Goal: Information Seeking & Learning: Compare options

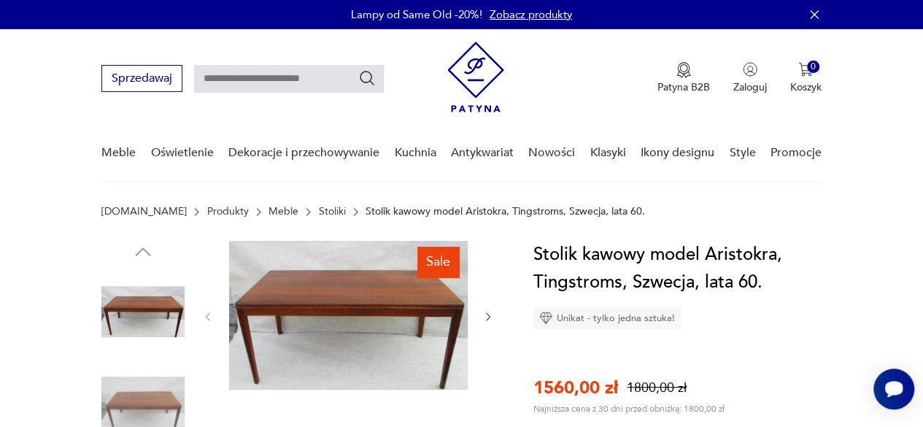
click at [311, 309] on img at bounding box center [348, 315] width 239 height 149
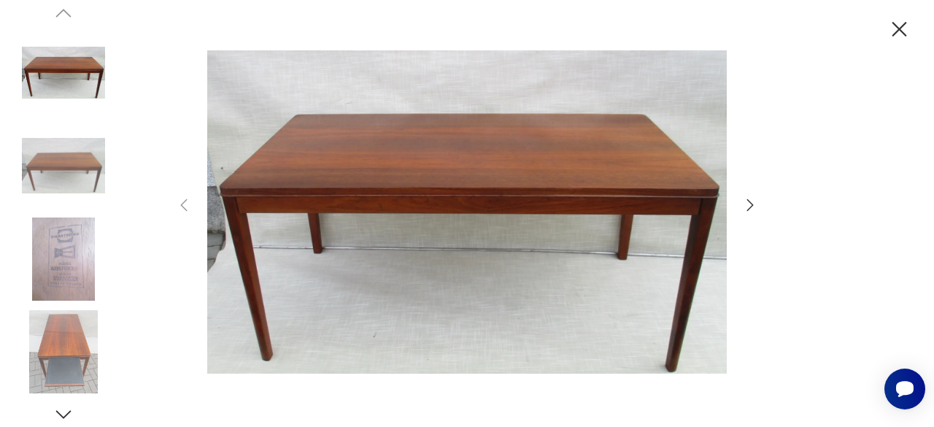
click at [894, 26] on icon "button" at bounding box center [899, 29] width 15 height 15
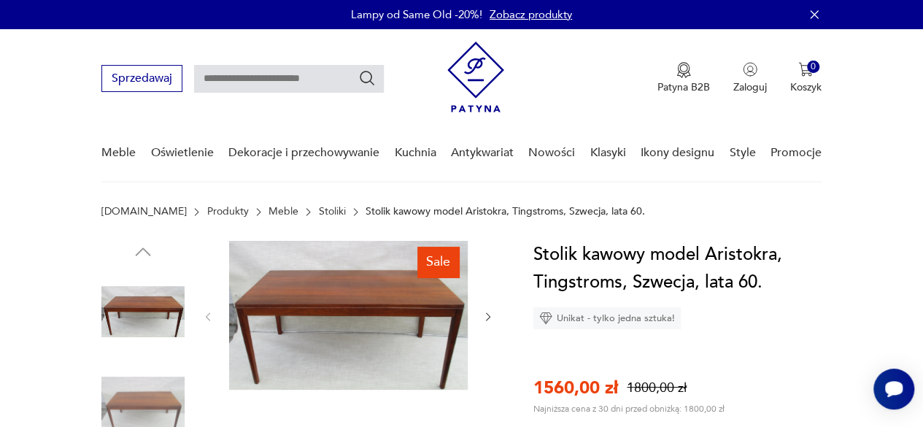
click at [152, 300] on img at bounding box center [142, 311] width 83 height 83
click at [296, 304] on img at bounding box center [348, 315] width 239 height 149
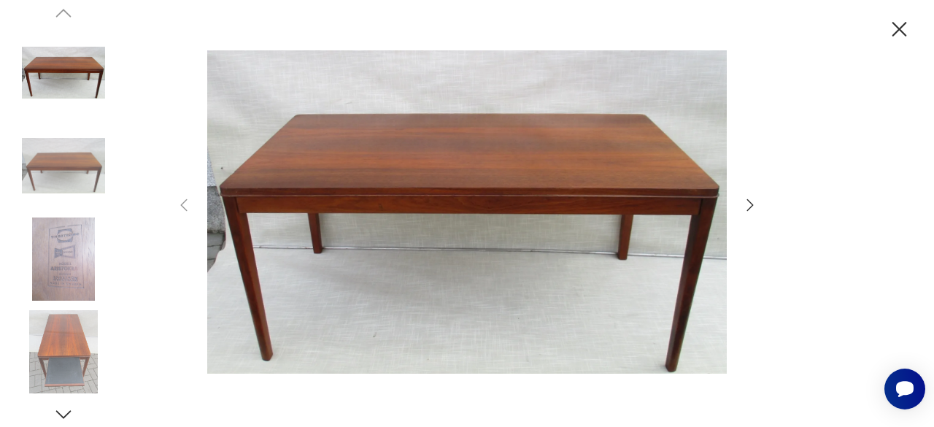
drag, startPoint x: 74, startPoint y: 330, endPoint x: 743, endPoint y: 201, distance: 682.2
click at [743, 201] on icon "button" at bounding box center [750, 205] width 18 height 18
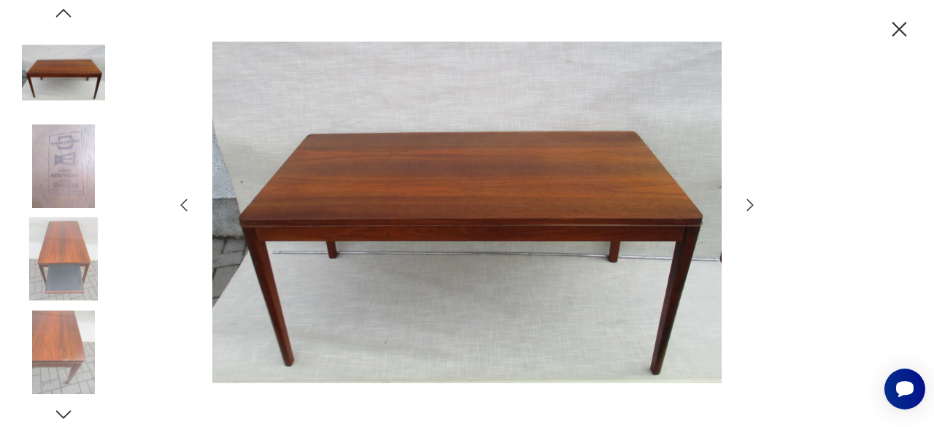
click at [743, 201] on icon "button" at bounding box center [750, 205] width 18 height 18
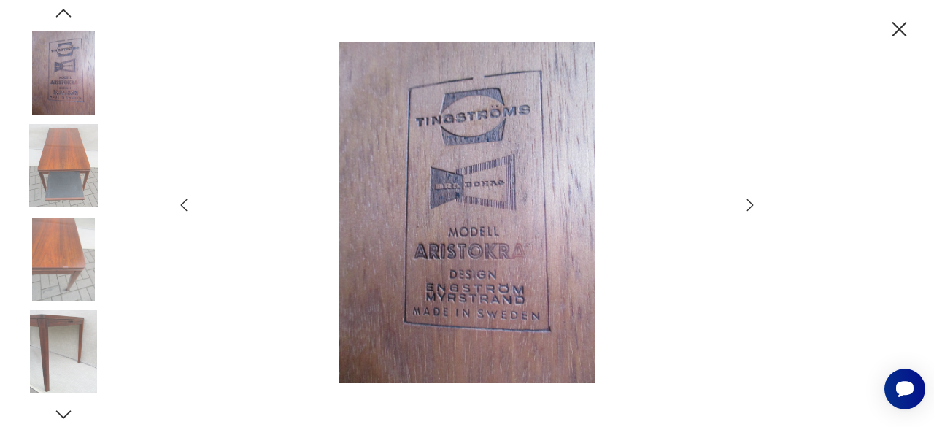
click at [743, 201] on icon "button" at bounding box center [750, 205] width 18 height 18
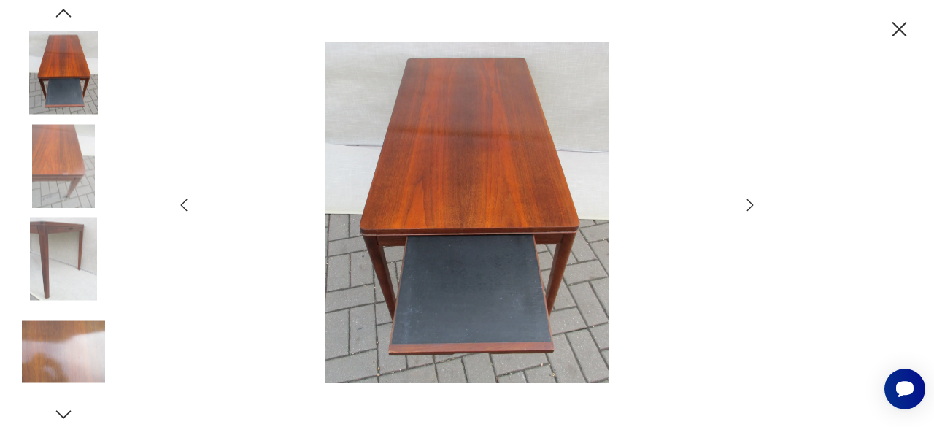
click at [743, 201] on icon "button" at bounding box center [750, 205] width 18 height 18
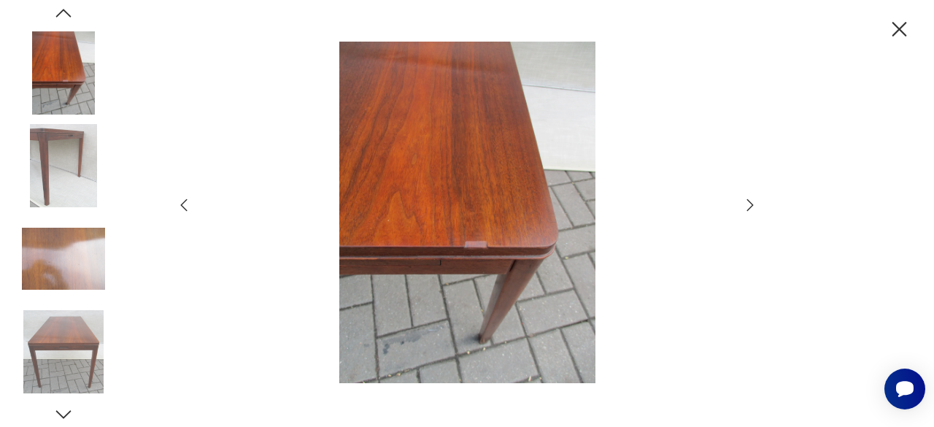
click at [481, 247] on img at bounding box center [466, 212] width 519 height 341
click at [750, 199] on icon "button" at bounding box center [750, 205] width 18 height 18
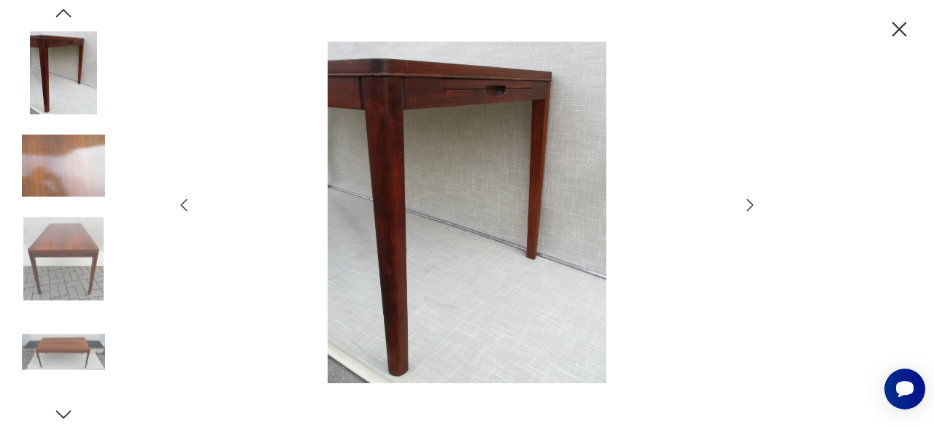
click at [750, 199] on icon "button" at bounding box center [750, 205] width 18 height 18
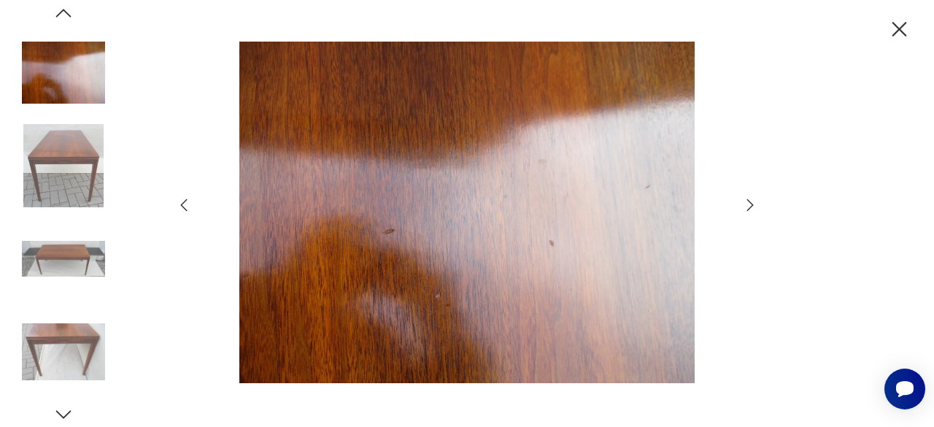
click at [749, 199] on icon "button" at bounding box center [750, 205] width 18 height 18
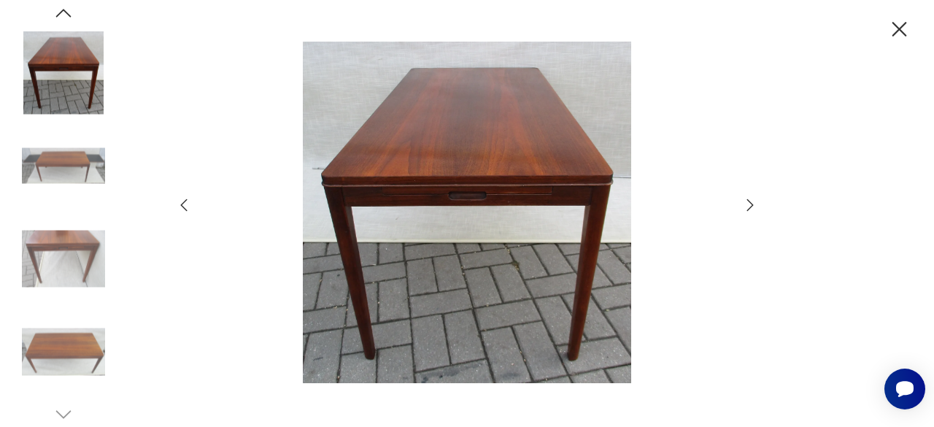
click at [749, 199] on icon "button" at bounding box center [750, 205] width 18 height 18
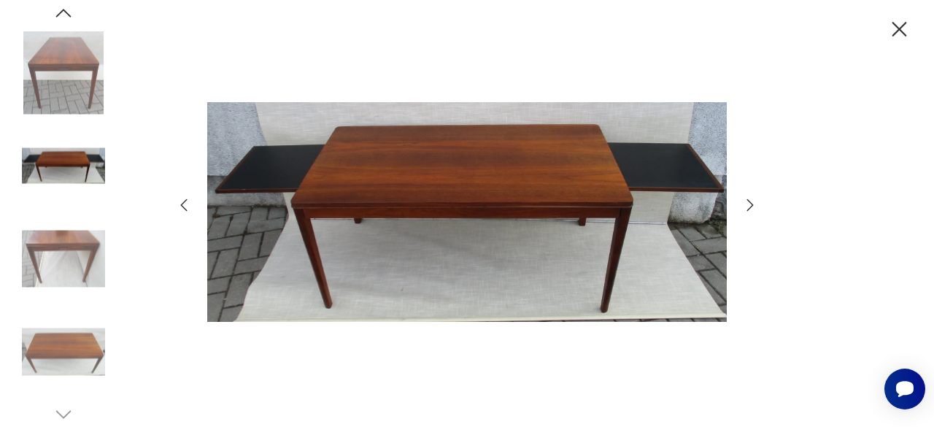
click at [749, 199] on icon "button" at bounding box center [750, 205] width 18 height 18
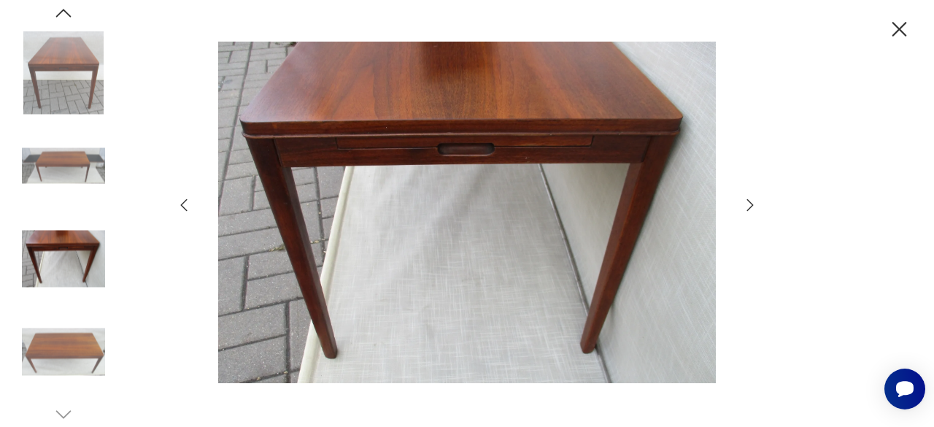
click at [749, 199] on icon "button" at bounding box center [750, 205] width 18 height 18
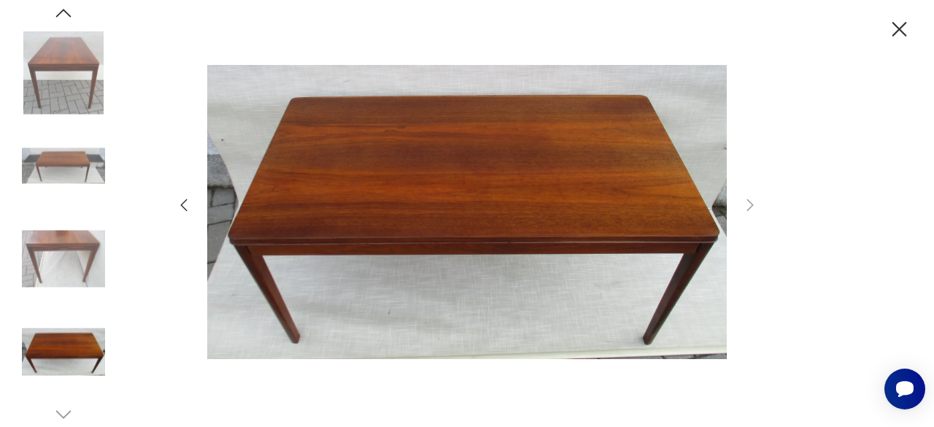
click at [900, 29] on icon "button" at bounding box center [899, 29] width 15 height 15
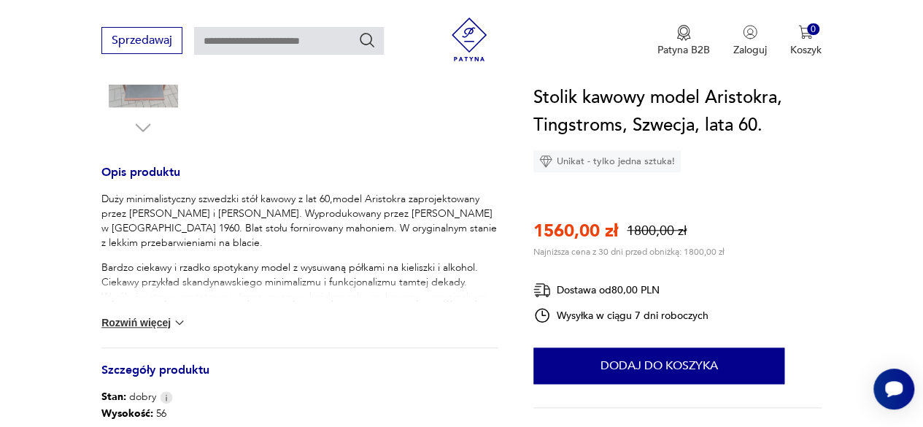
scroll to position [544, 0]
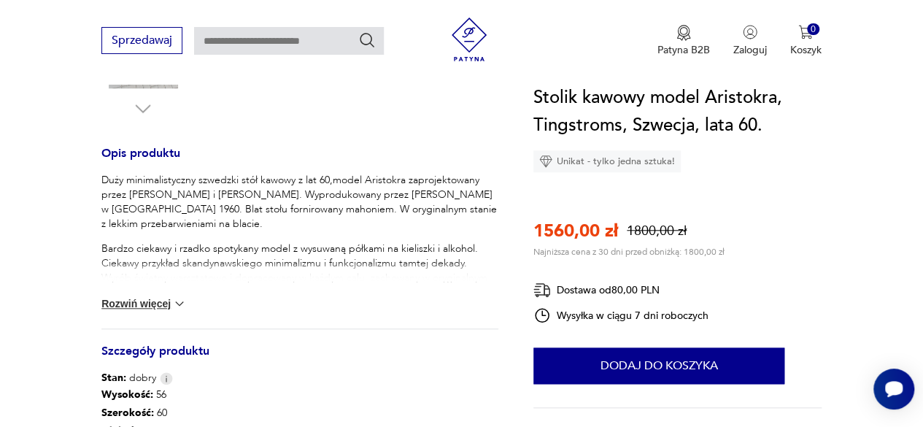
click at [124, 298] on button "Rozwiń więcej" at bounding box center [143, 303] width 85 height 15
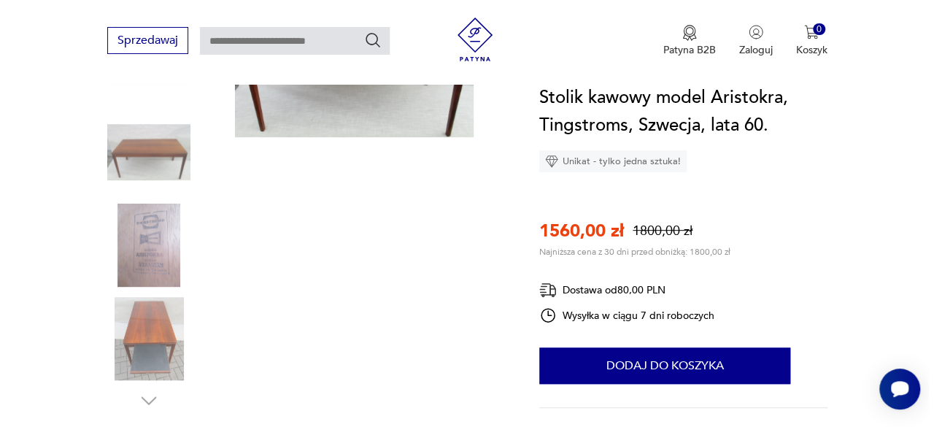
scroll to position [165, 0]
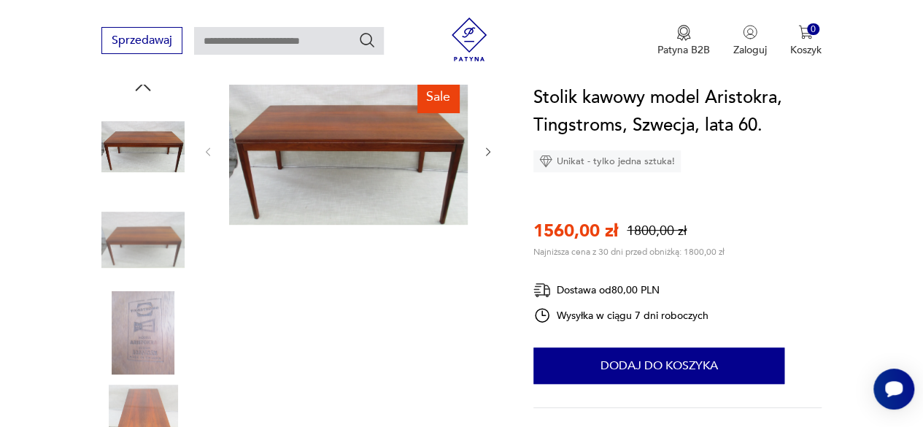
click at [131, 138] on img at bounding box center [142, 146] width 83 height 83
click at [363, 154] on img at bounding box center [348, 150] width 239 height 149
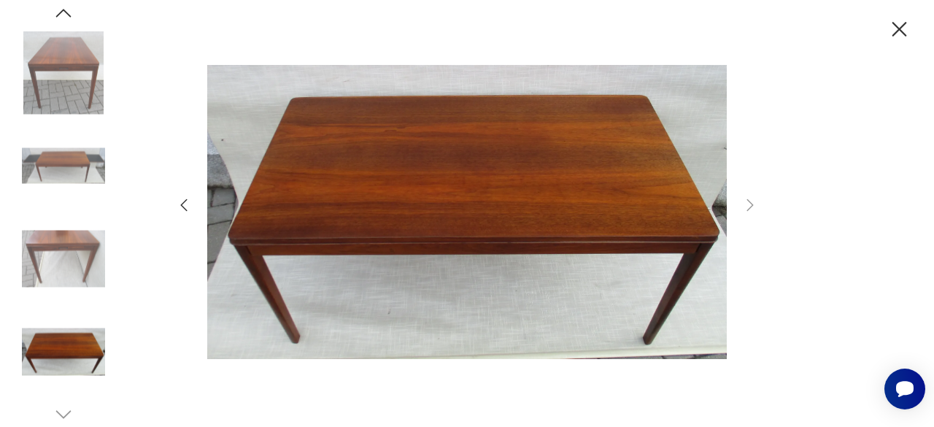
scroll to position [166, 0]
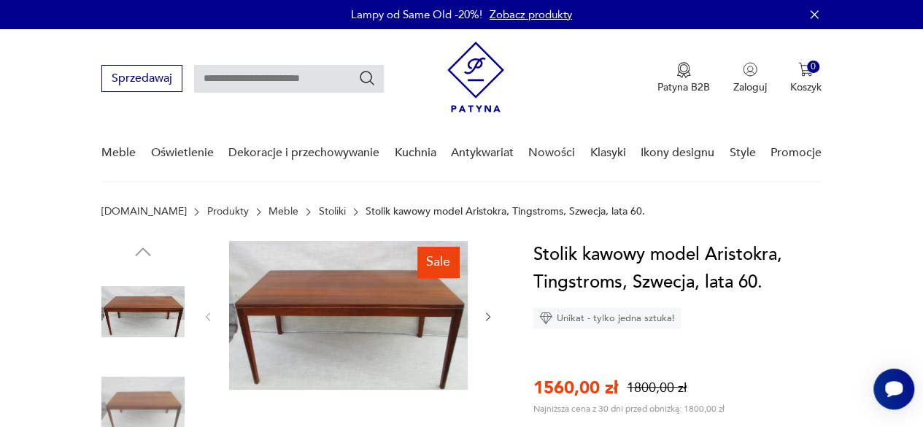
click at [523, 214] on p "Stolik kawowy model Aristokra, Tingstroms, Szwecja, lata 60." at bounding box center [505, 212] width 279 height 12
drag, startPoint x: 608, startPoint y: 211, endPoint x: 321, endPoint y: 216, distance: 287.5
click at [321, 216] on div "Patyna.pl Produkty Meble Stoliki Stolik kawowy model Aristokra, Tingstroms, Szw…" at bounding box center [461, 212] width 720 height 12
copy p "Stolik kawowy model Aristokra, Tingstroms, Szwecja, lata 60."
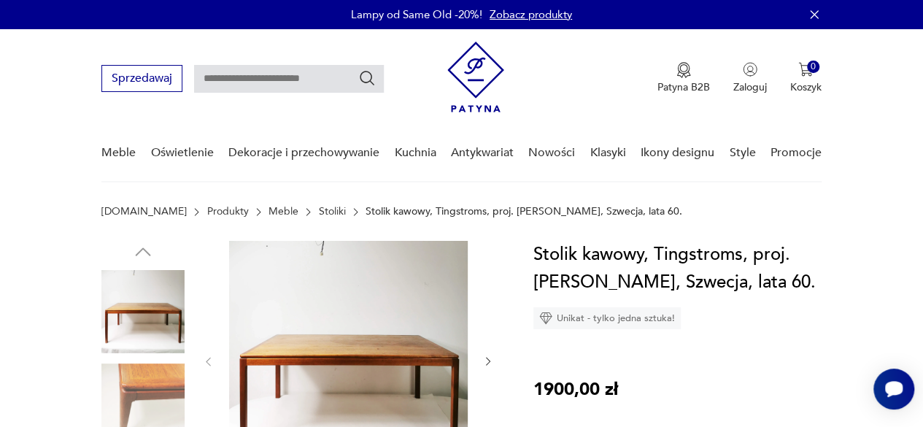
click at [315, 345] on img at bounding box center [348, 360] width 239 height 239
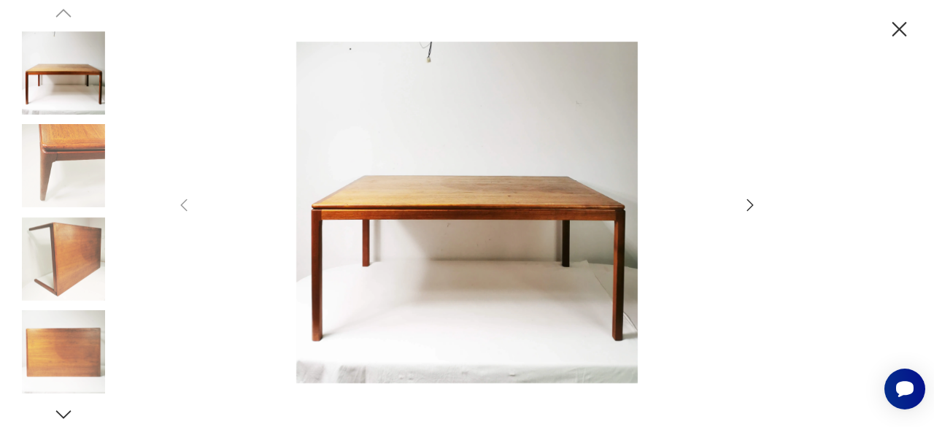
click at [749, 208] on icon "button" at bounding box center [750, 204] width 7 height 12
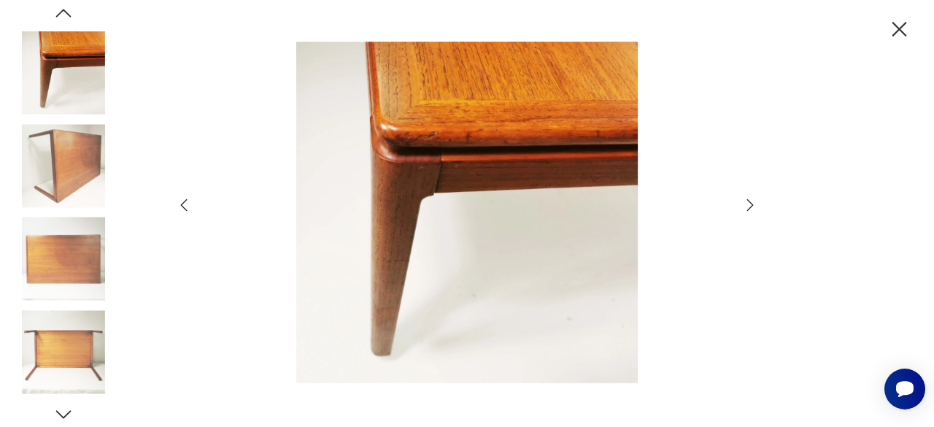
click at [749, 208] on icon "button" at bounding box center [750, 204] width 7 height 12
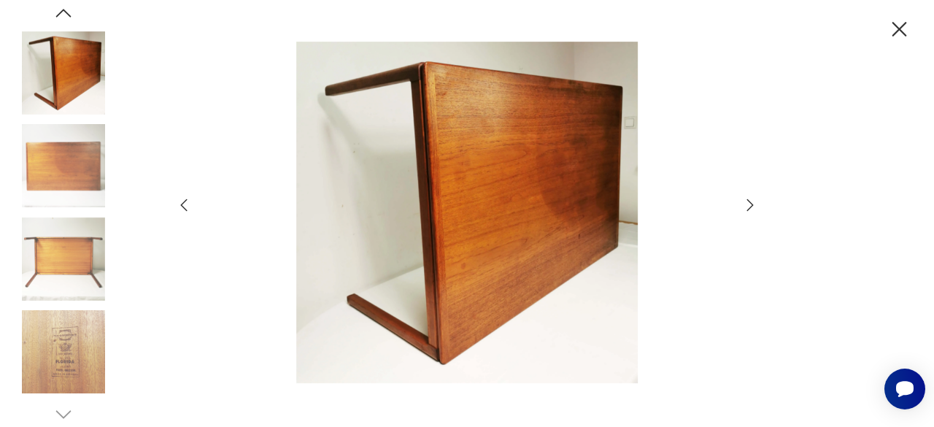
click at [749, 208] on icon "button" at bounding box center [750, 204] width 7 height 12
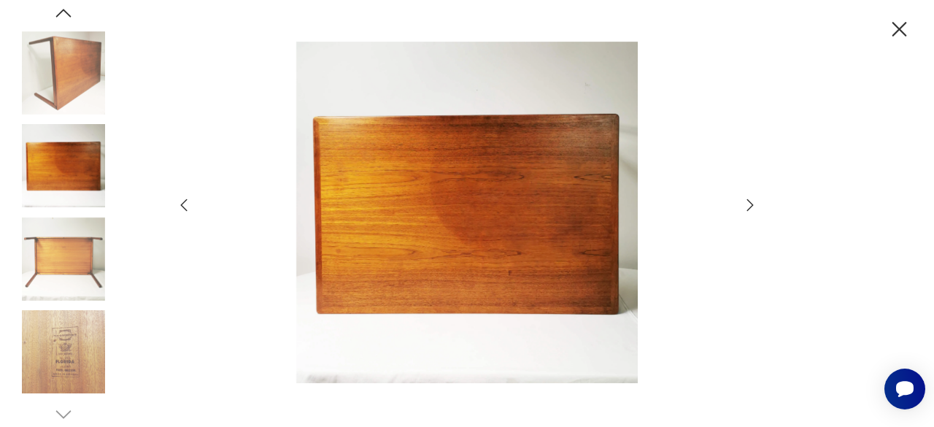
click at [749, 208] on icon "button" at bounding box center [750, 204] width 7 height 12
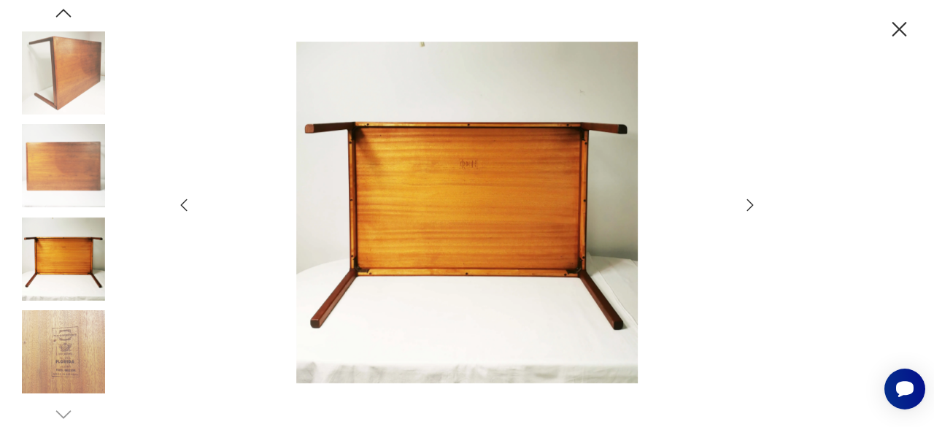
click at [749, 208] on icon "button" at bounding box center [750, 204] width 7 height 12
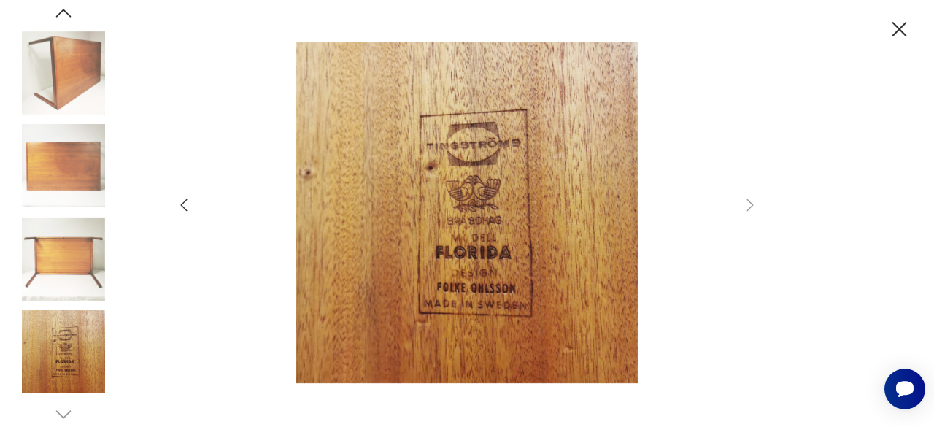
click at [897, 27] on icon "button" at bounding box center [899, 29] width 15 height 15
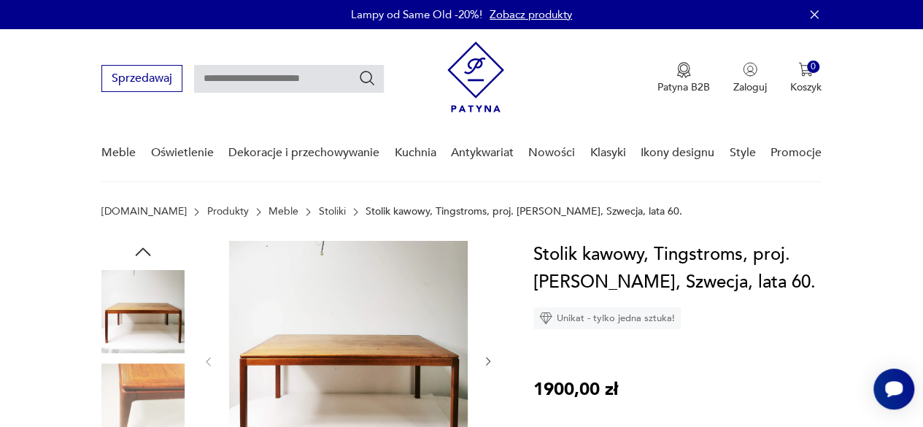
click at [212, 81] on input "text" at bounding box center [289, 79] width 190 height 28
type input "**********"
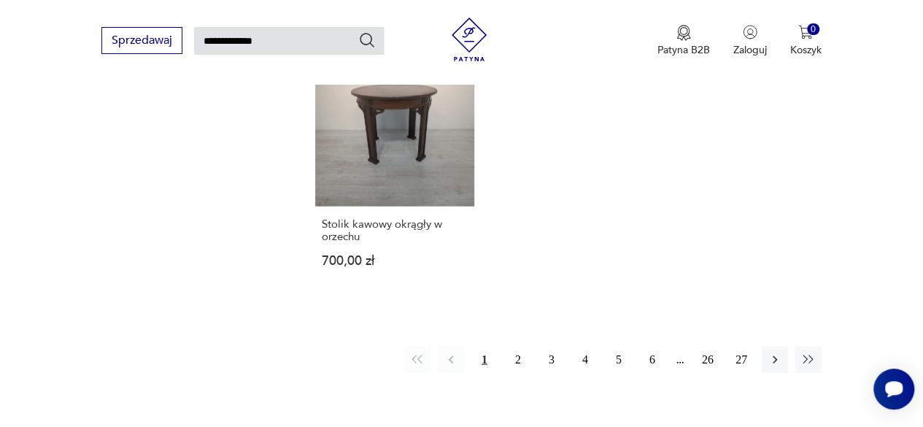
scroll to position [1783, 0]
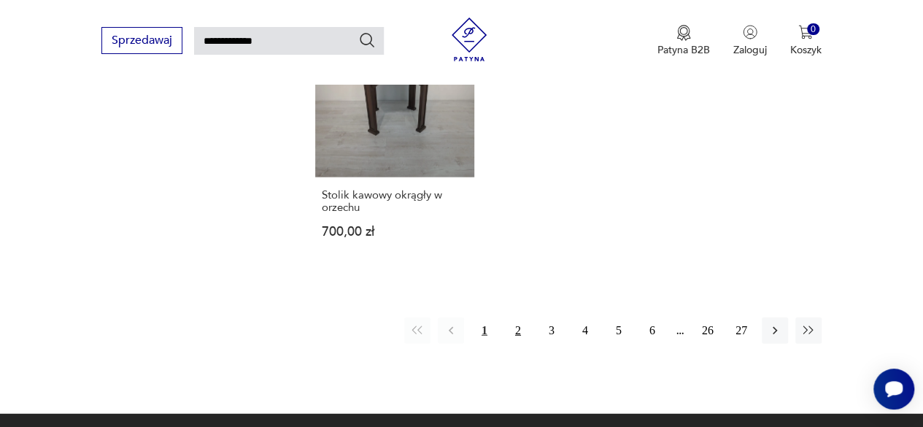
click at [515, 317] on button "2" at bounding box center [518, 330] width 26 height 26
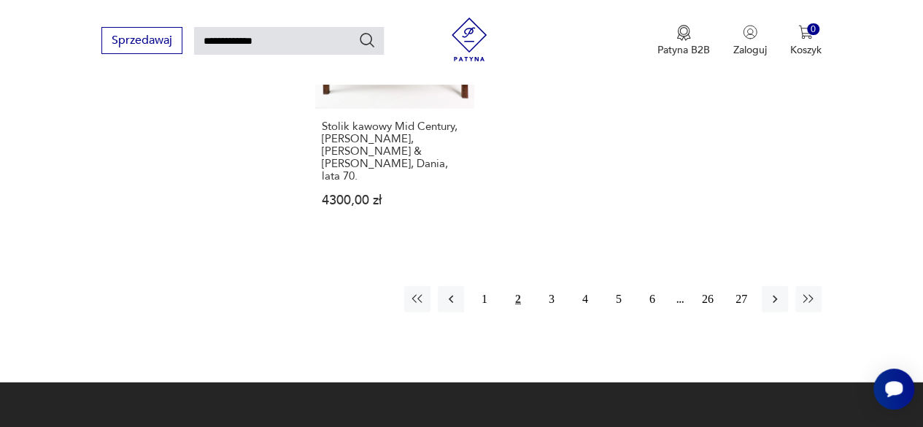
scroll to position [1901, 0]
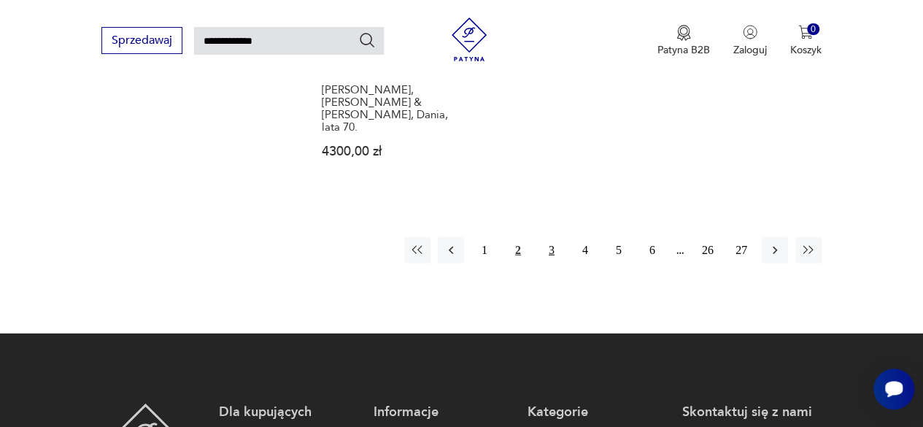
click at [548, 237] on button "3" at bounding box center [551, 250] width 26 height 26
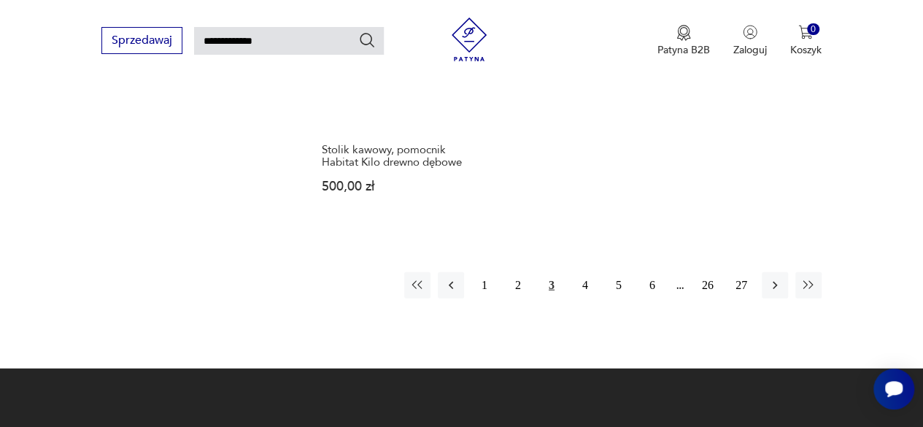
scroll to position [1843, 0]
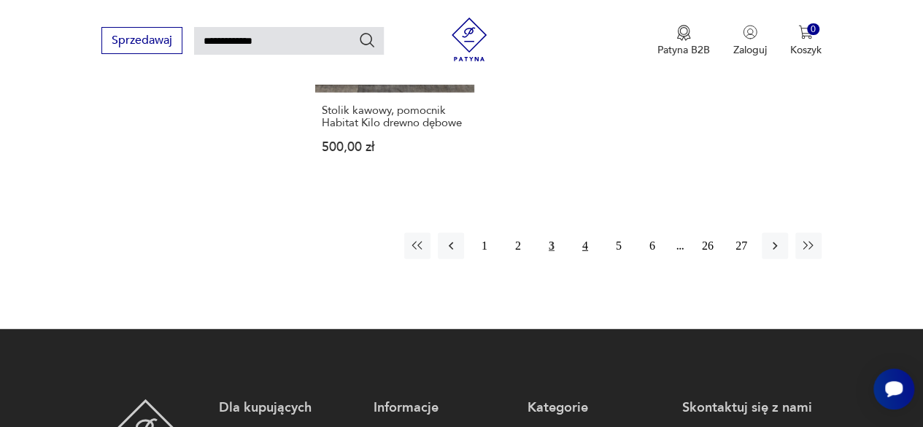
click at [585, 233] on button "4" at bounding box center [585, 246] width 26 height 26
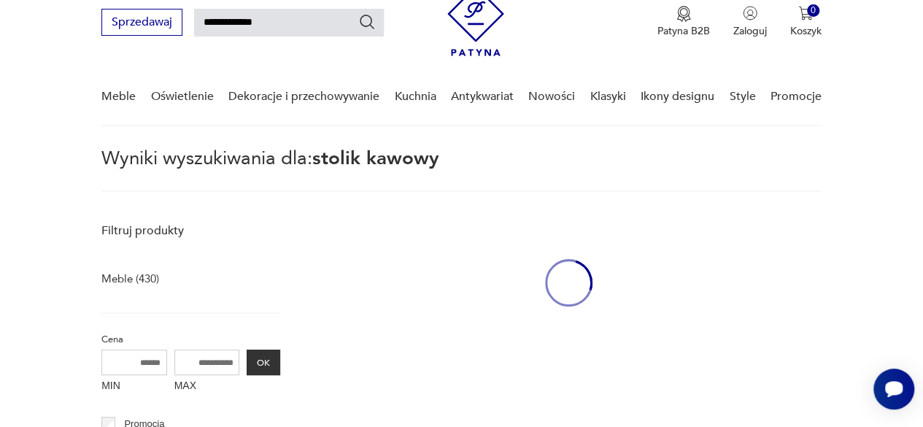
scroll to position [53, 0]
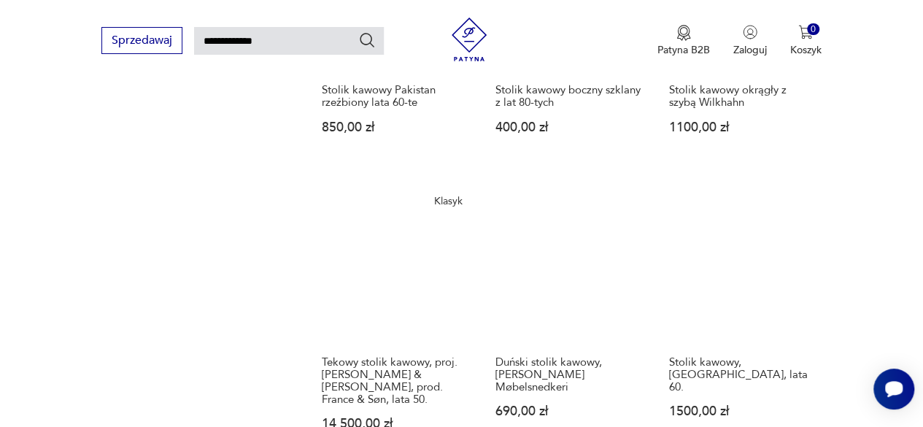
scroll to position [1269, 0]
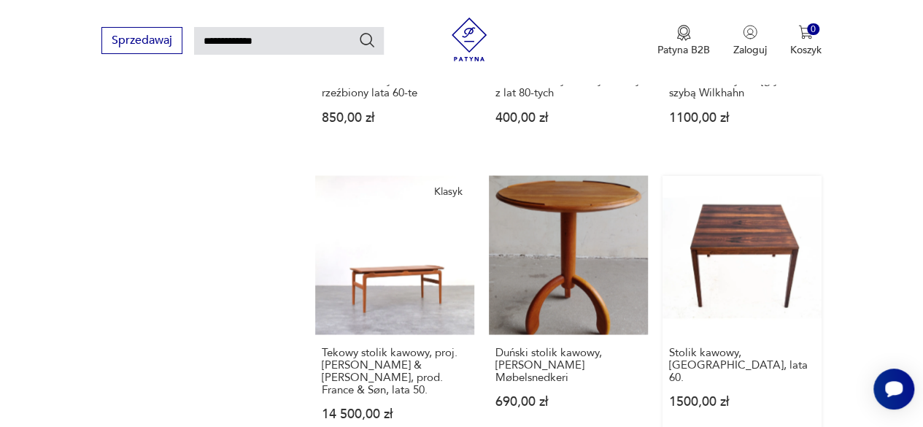
click at [752, 201] on link "Stolik kawowy, Dania, lata 60. 1500,00 zł" at bounding box center [741, 311] width 159 height 273
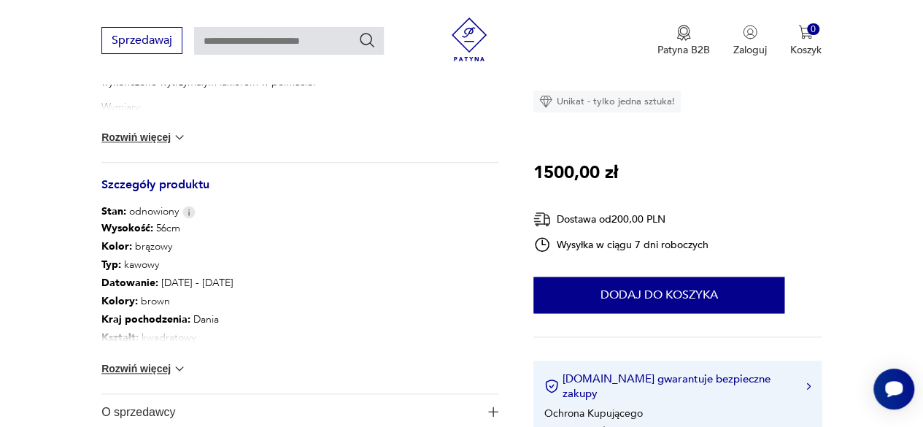
scroll to position [719, 0]
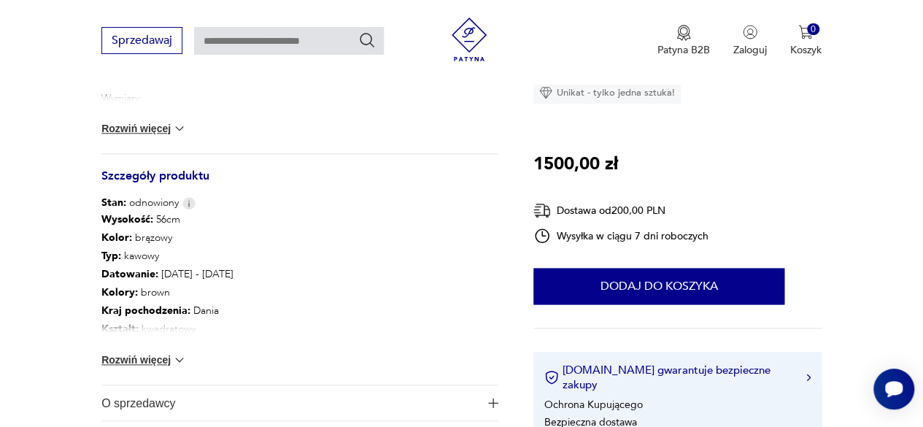
click at [136, 355] on button "Rozwiń więcej" at bounding box center [143, 359] width 85 height 15
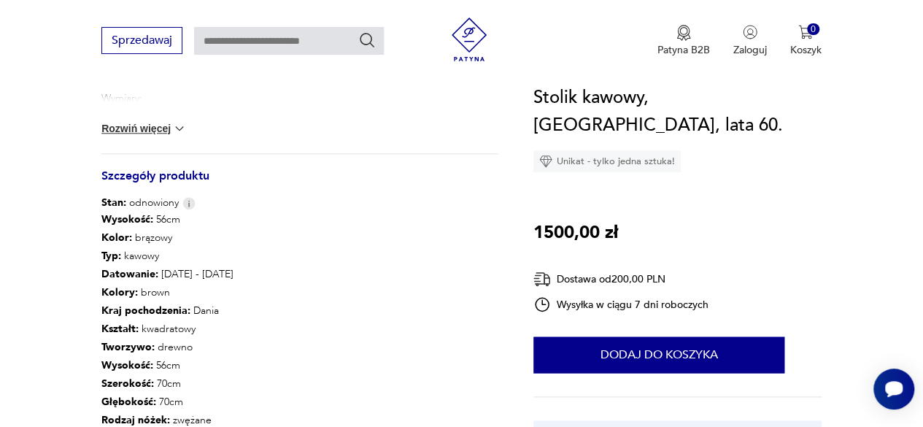
click at [295, 322] on p "Kształt : kwadratowy" at bounding box center [274, 329] width 346 height 18
type input "**********"
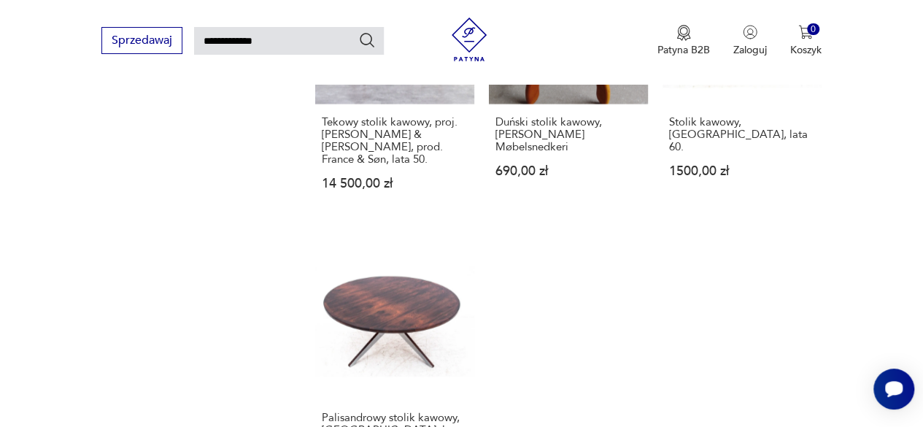
scroll to position [1548, 0]
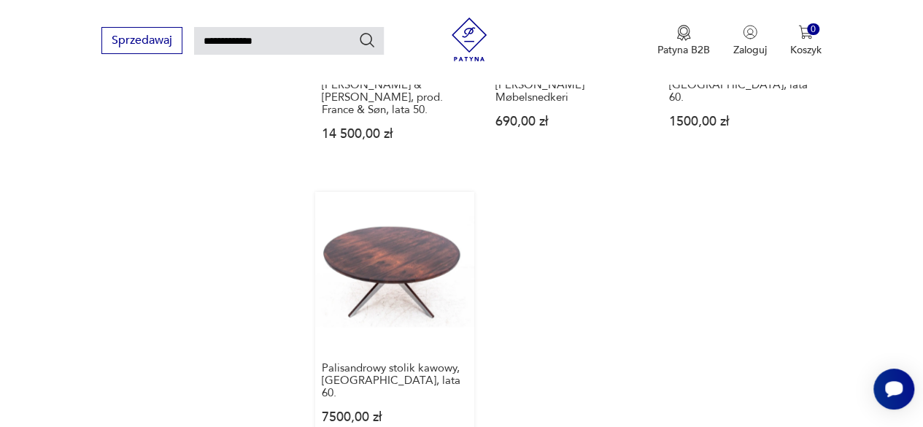
click at [387, 253] on link "Palisandrowy stolik kawowy, Dania, lata 60. 7500,00 zł" at bounding box center [394, 322] width 159 height 260
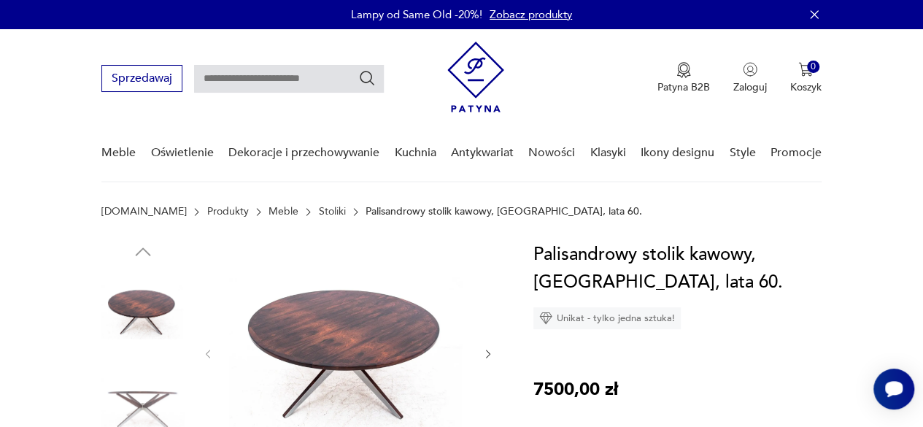
type input "**********"
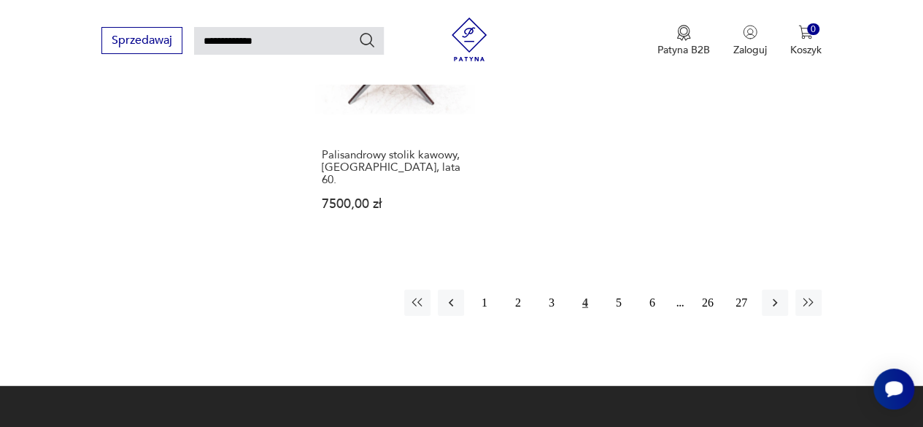
scroll to position [1741, 0]
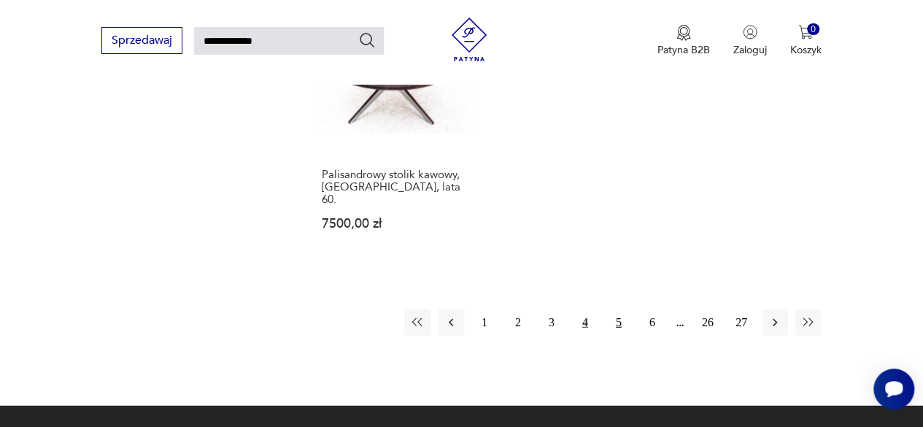
click at [616, 309] on button "5" at bounding box center [619, 322] width 26 height 26
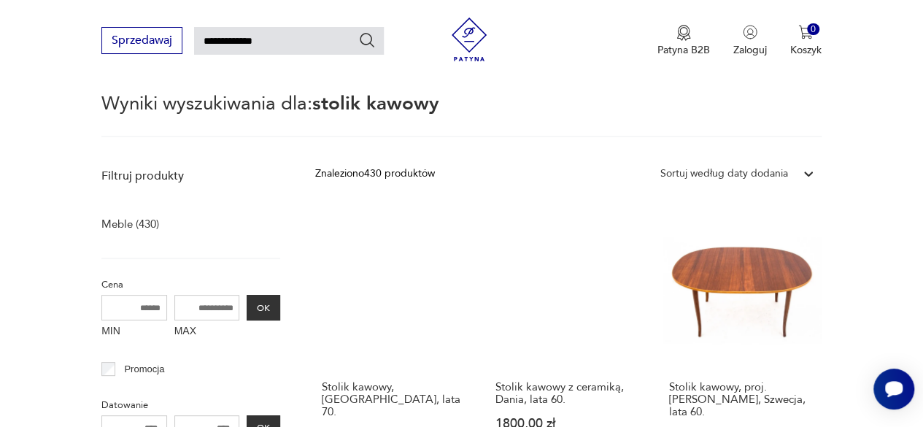
scroll to position [140, 0]
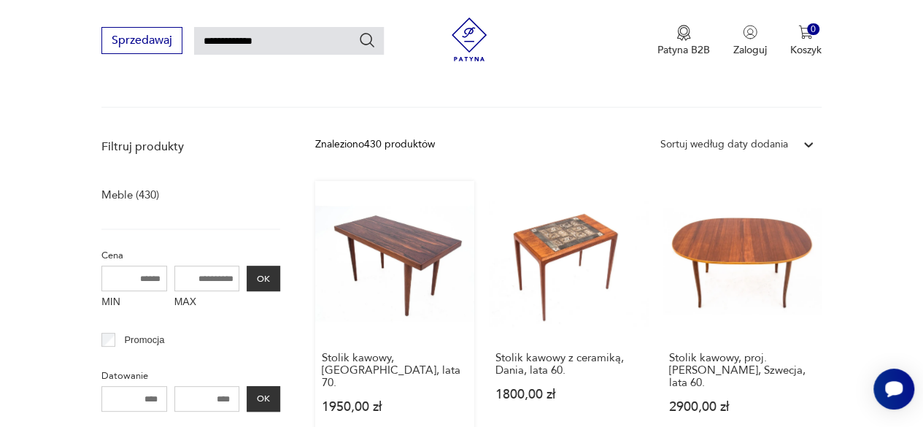
click at [410, 231] on link "Stolik kawowy, Skandynawia, lata 70. 1950,00 zł" at bounding box center [394, 311] width 159 height 260
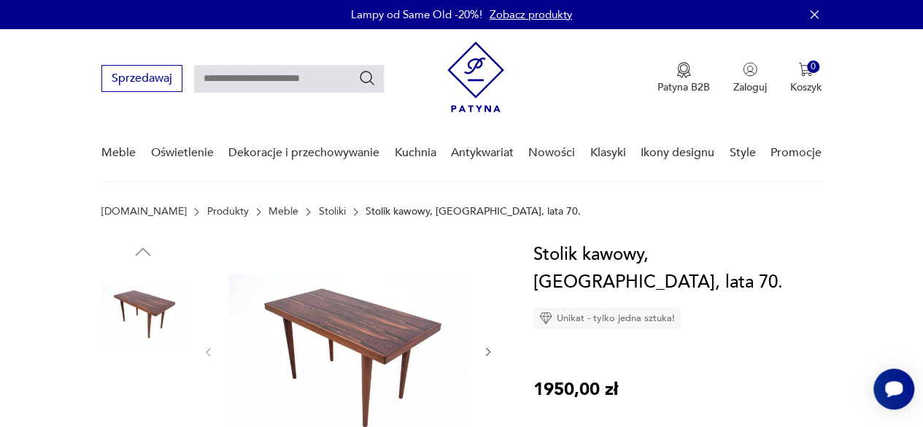
click at [380, 323] on img at bounding box center [348, 351] width 239 height 220
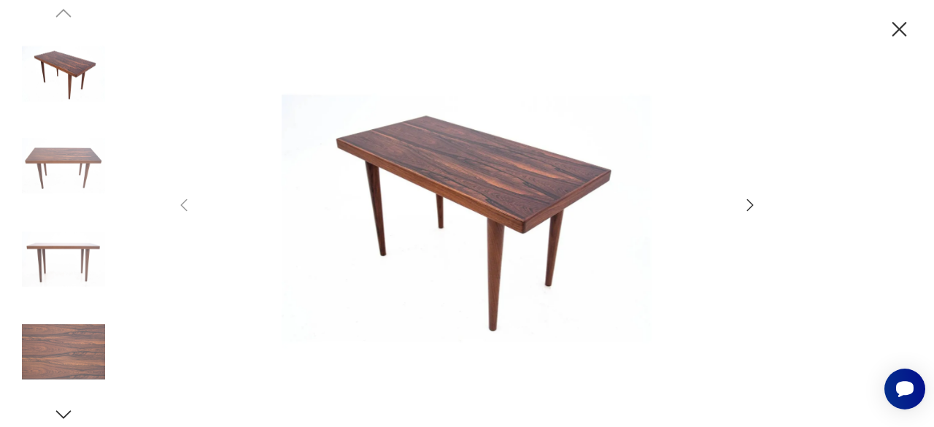
click at [751, 198] on icon "button" at bounding box center [750, 205] width 18 height 18
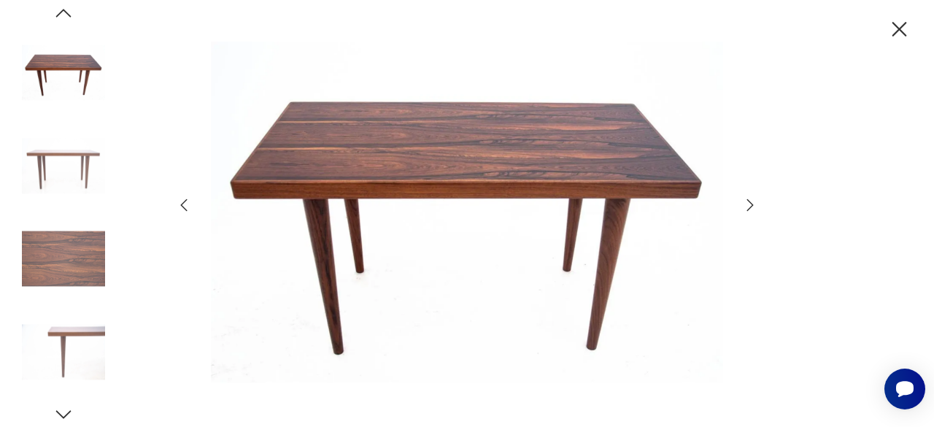
click at [751, 198] on icon "button" at bounding box center [750, 205] width 18 height 18
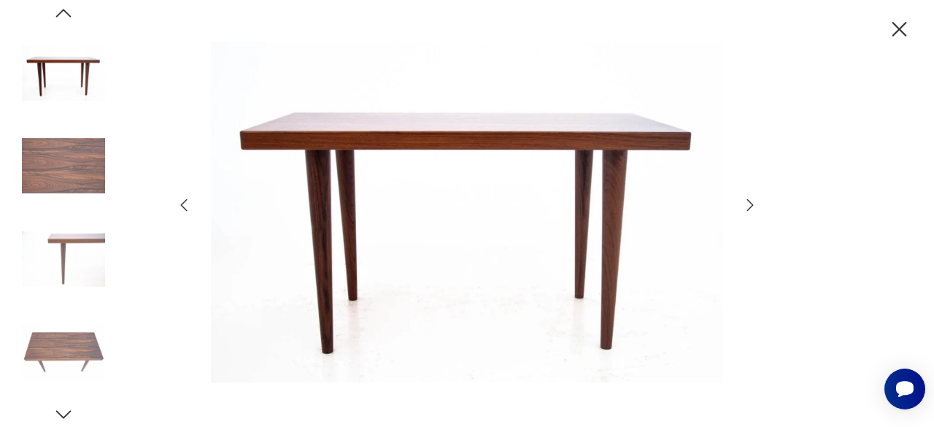
click at [891, 27] on icon "button" at bounding box center [899, 30] width 26 height 26
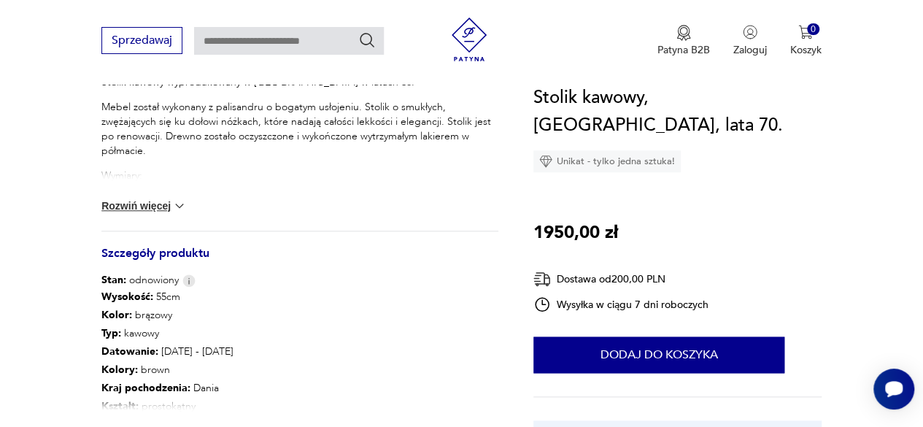
scroll to position [676, 0]
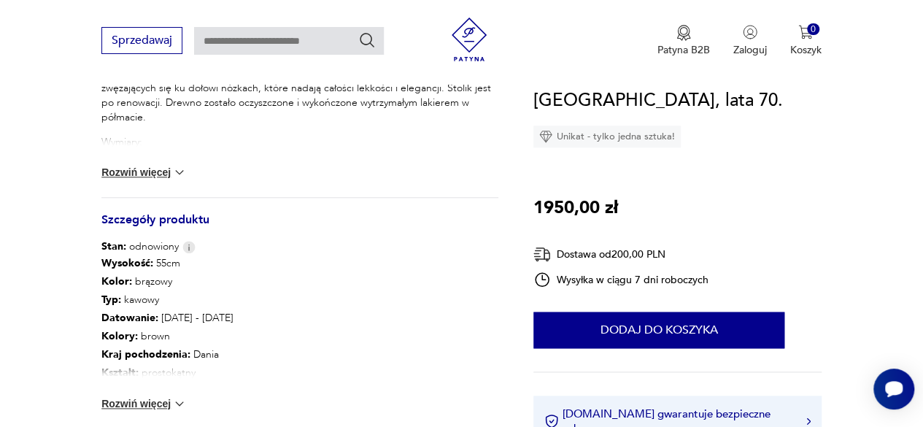
click at [141, 172] on button "Rozwiń więcej" at bounding box center [143, 172] width 85 height 15
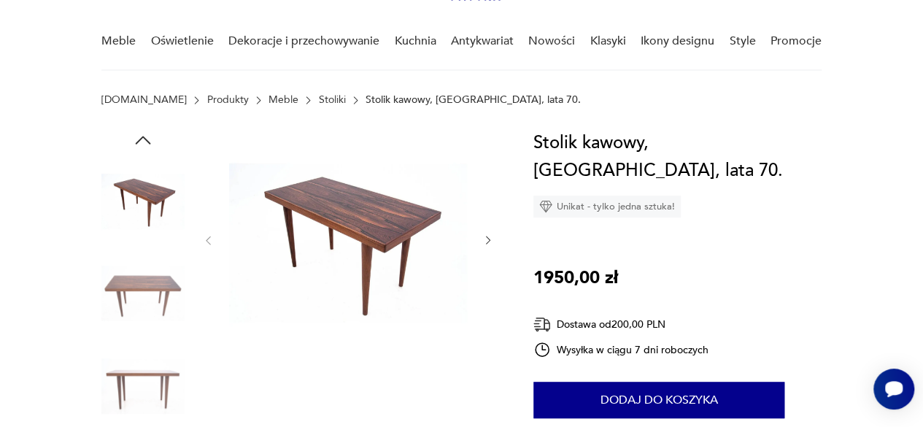
scroll to position [34, 0]
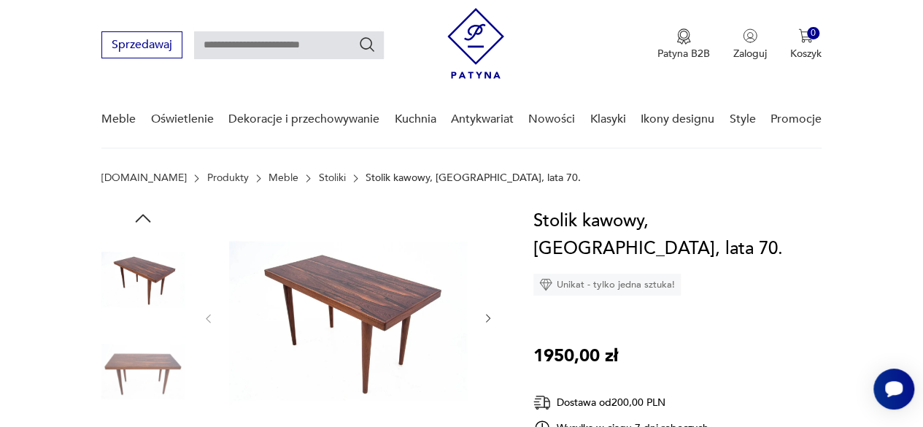
type input "**********"
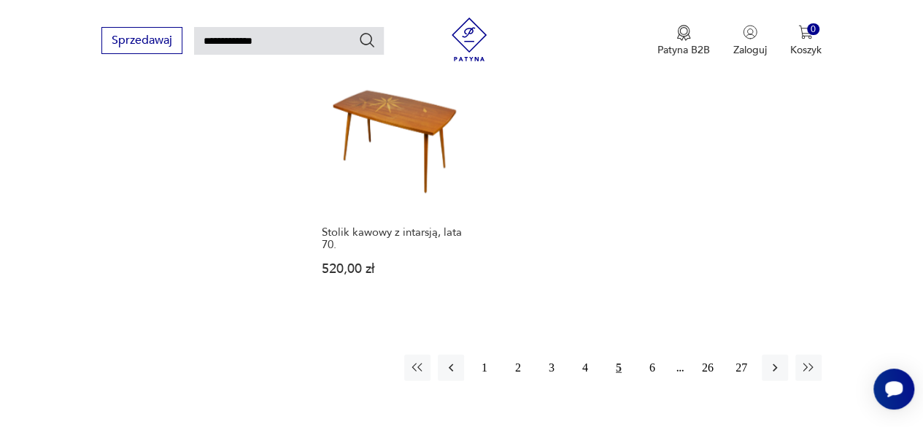
scroll to position [1716, 0]
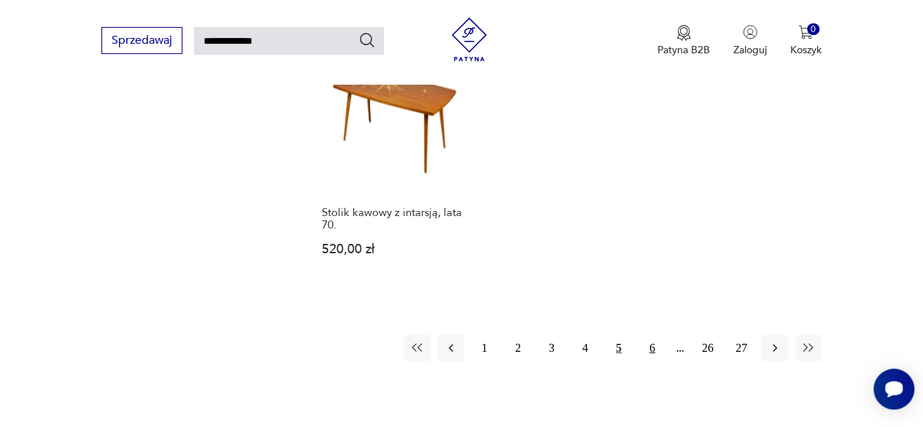
click at [652, 335] on button "6" at bounding box center [652, 348] width 26 height 26
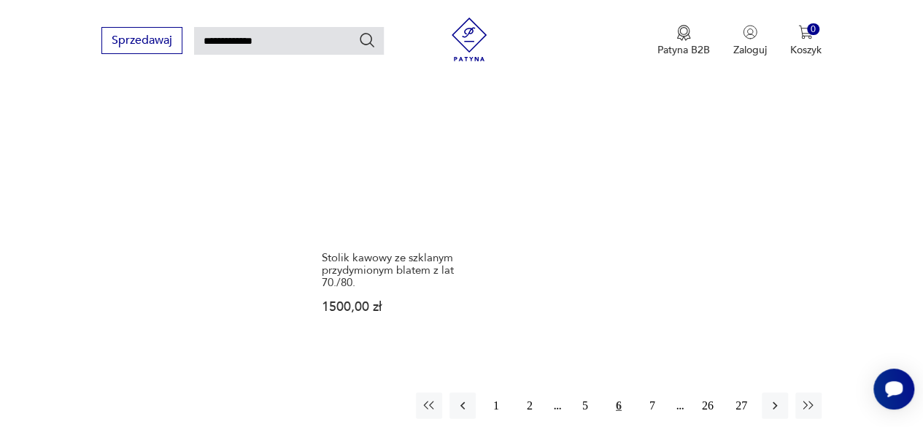
scroll to position [1725, 0]
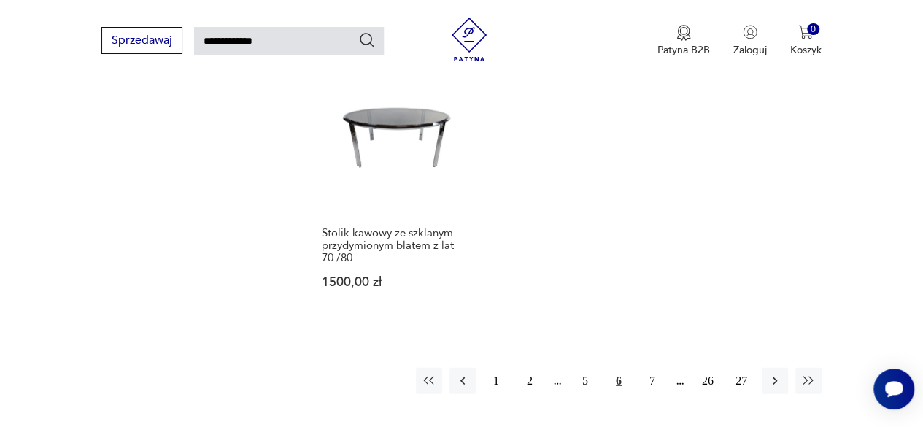
click at [649, 368] on button "7" at bounding box center [652, 381] width 26 height 26
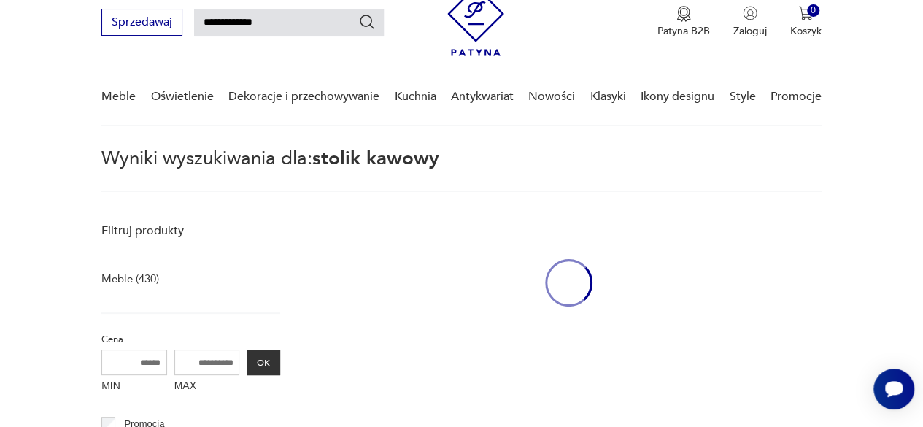
scroll to position [53, 0]
